Goal: Task Accomplishment & Management: Manage account settings

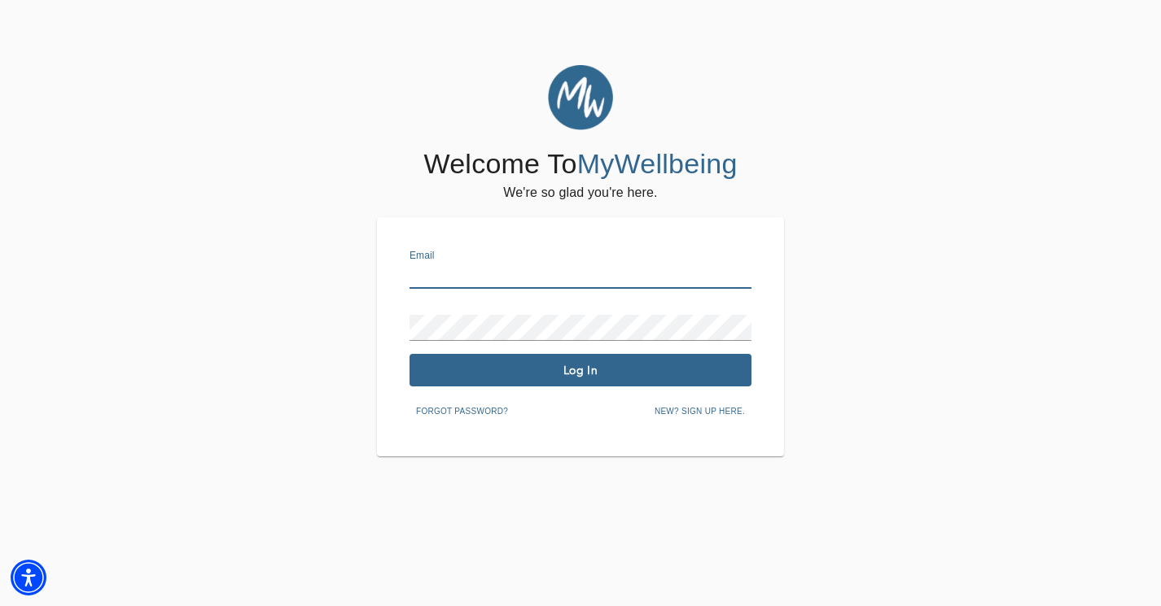
click at [485, 283] on input "text" at bounding box center [580, 276] width 342 height 26
click at [408, 365] on div "Email [DOMAIN_NAME] Password Log In Forgot password? New? Sign up here." at bounding box center [580, 336] width 407 height 239
click at [423, 378] on span "Log In" at bounding box center [580, 370] width 329 height 15
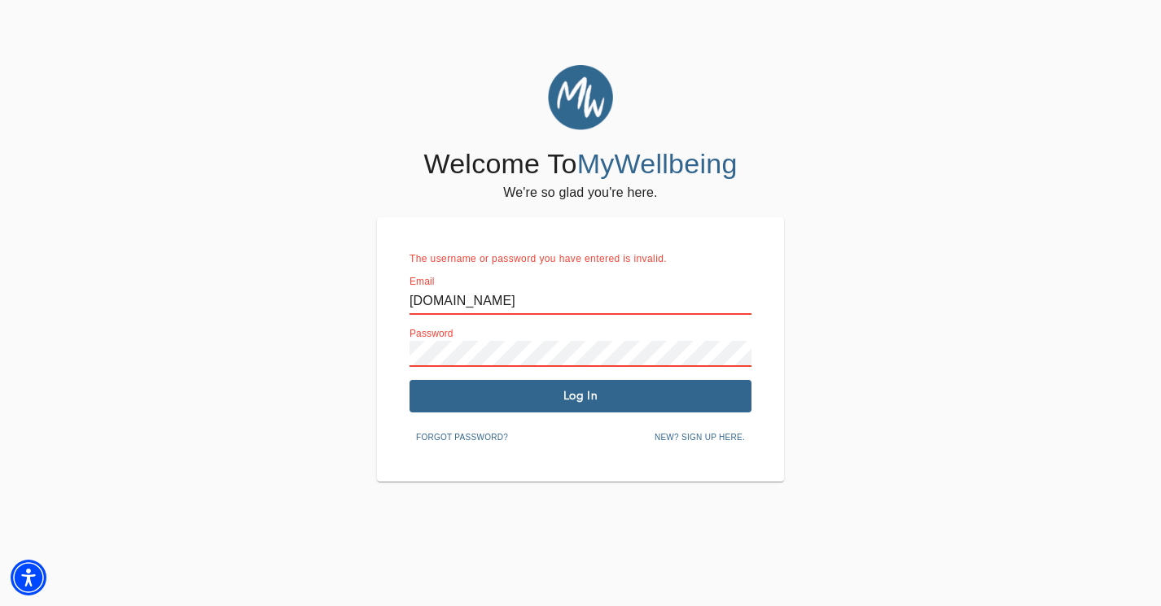
click at [337, 330] on div "Welcome To MyWellbeing We're so glad you're here. The username or password you …" at bounding box center [580, 273] width 1153 height 417
click at [462, 304] on input "[DOMAIN_NAME]" at bounding box center [580, 302] width 342 height 26
click at [409, 300] on input "[DOMAIN_NAME]" at bounding box center [580, 302] width 342 height 26
type input "[EMAIL_ADDRESS][DOMAIN_NAME]"
click at [586, 304] on input "[EMAIL_ADDRESS][DOMAIN_NAME]" at bounding box center [580, 302] width 342 height 26
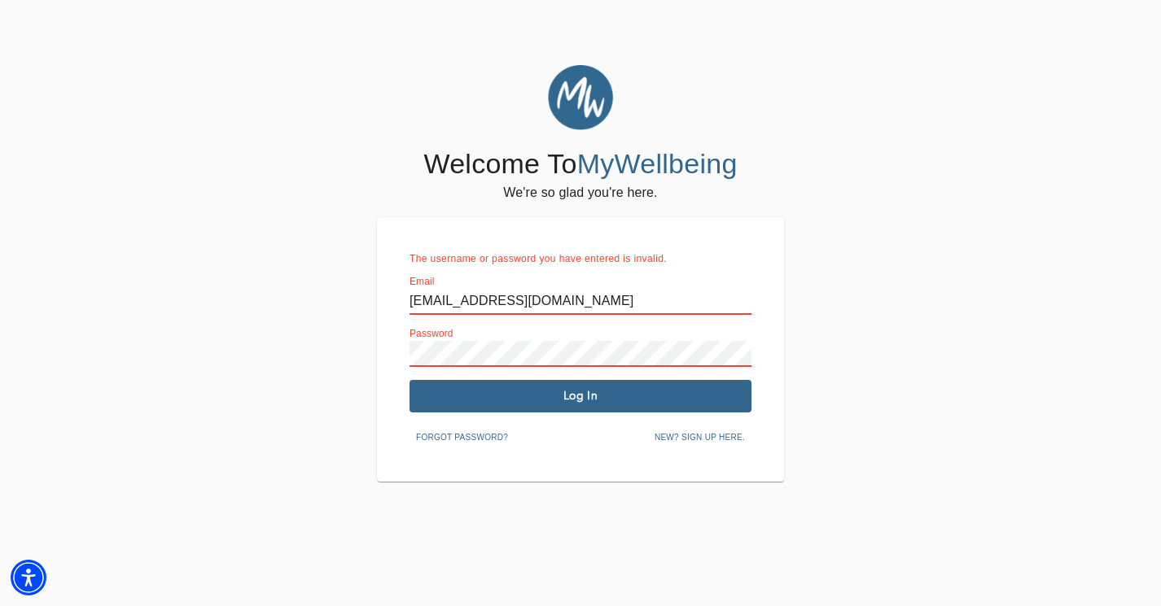
click at [354, 336] on div "Welcome To MyWellbeing We're so glad you're here. The username or password you …" at bounding box center [580, 273] width 1153 height 417
click at [553, 309] on input "[EMAIL_ADDRESS][DOMAIN_NAME]" at bounding box center [580, 302] width 342 height 26
click at [560, 299] on input "[EMAIL_ADDRESS][DOMAIN_NAME]" at bounding box center [580, 302] width 342 height 26
